Goal: Entertainment & Leisure: Consume media (video, audio)

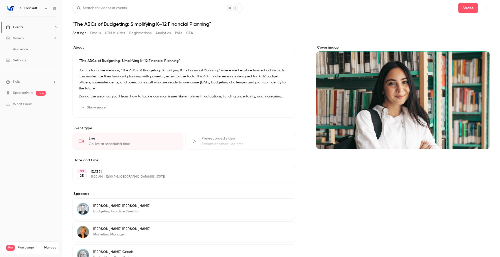
click at [15, 38] on div "Videos" at bounding box center [15, 38] width 18 height 5
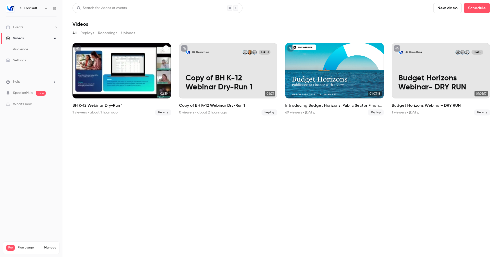
click at [120, 80] on p "BH K-12 Webinar Dry-Run 1" at bounding box center [121, 83] width 85 height 18
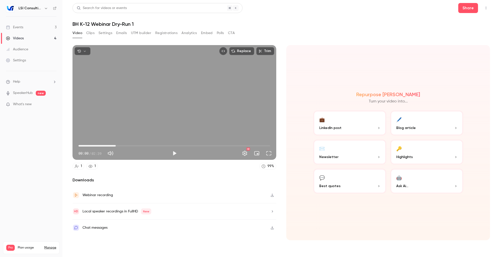
drag, startPoint x: 78, startPoint y: 145, endPoint x: 116, endPoint y: 146, distance: 38.0
click at [116, 146] on span "00:31" at bounding box center [116, 146] width 2 height 2
type input "****"
drag, startPoint x: 116, startPoint y: 146, endPoint x: 149, endPoint y: 146, distance: 33.3
click at [125, 146] on span "00:37" at bounding box center [124, 146] width 2 height 2
